Goal: Check status: Check status

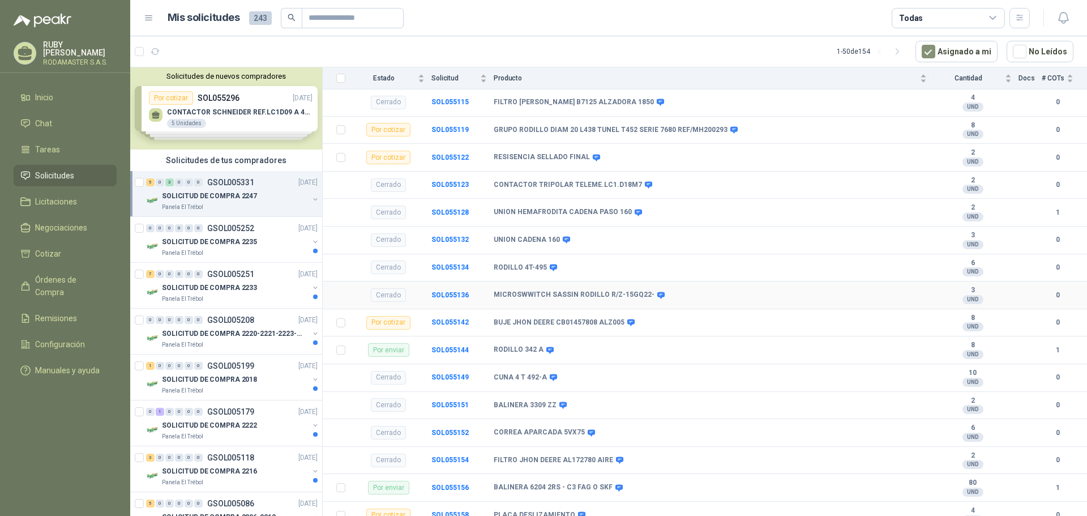
scroll to position [222, 0]
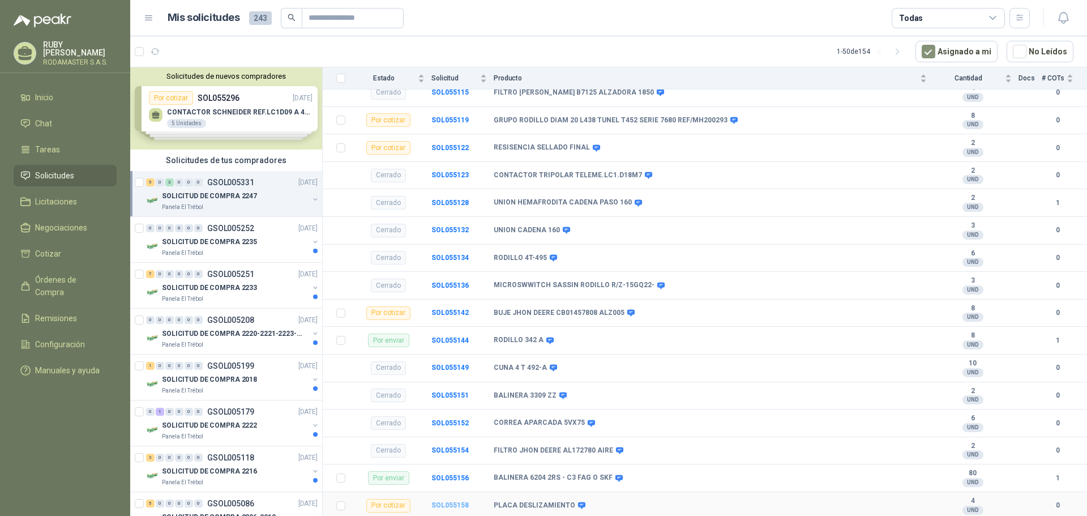
click at [452, 504] on b "SOL055158" at bounding box center [449, 505] width 37 height 8
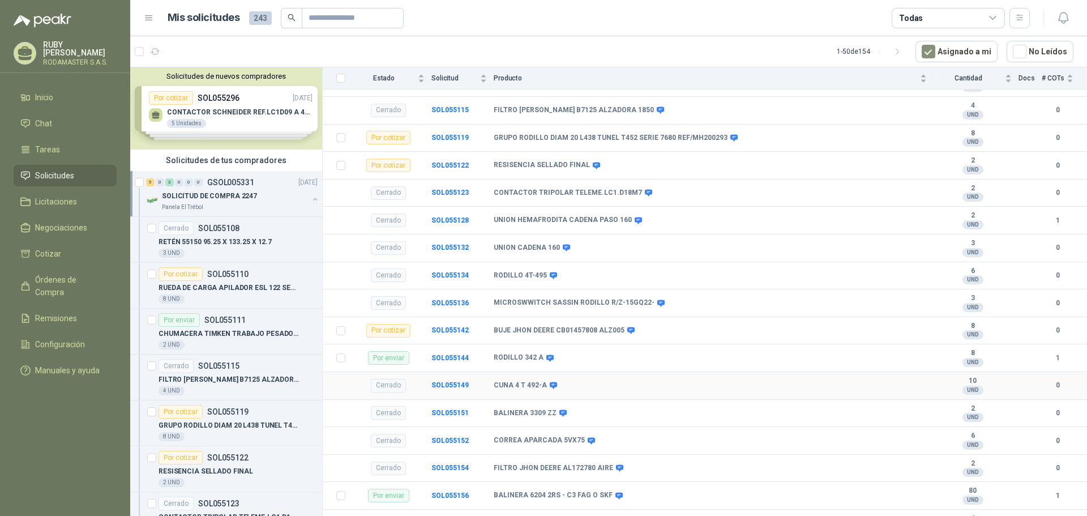
scroll to position [222, 0]
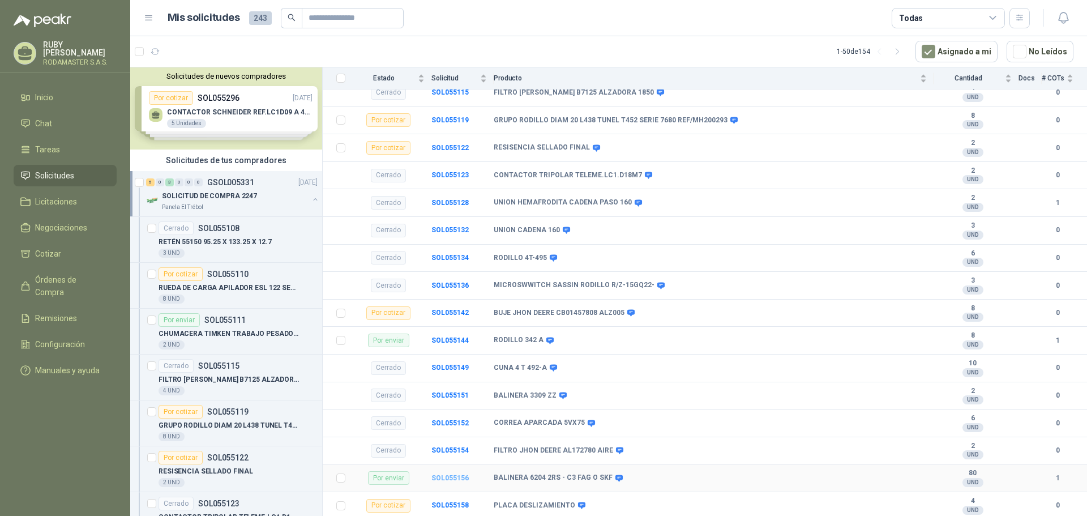
click at [455, 477] on b "SOL055156" at bounding box center [449, 478] width 37 height 8
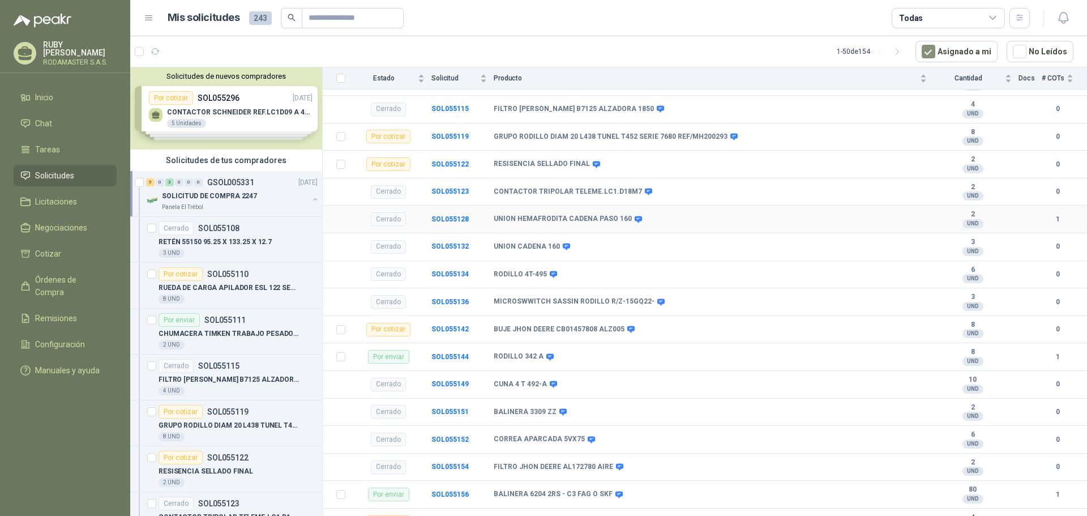
scroll to position [222, 0]
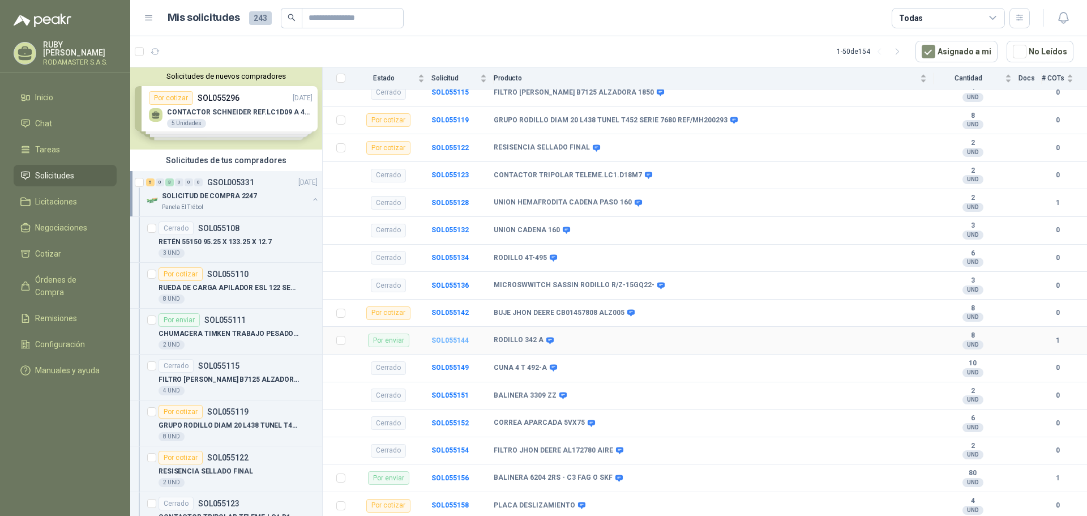
click at [447, 341] on b "SOL055144" at bounding box center [449, 340] width 37 height 8
